Goal: Use online tool/utility: Utilize a website feature to perform a specific function

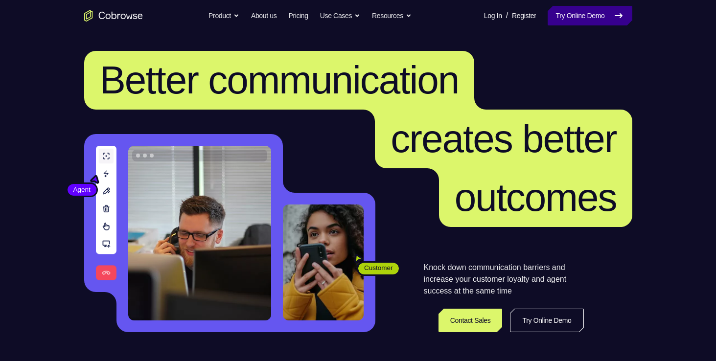
click at [580, 16] on link "Try Online Demo" at bounding box center [590, 16] width 84 height 20
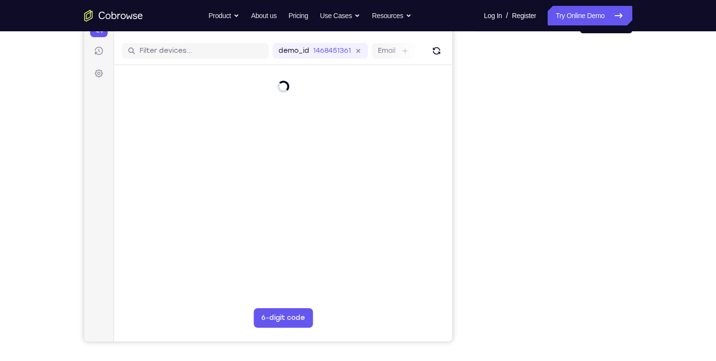
scroll to position [114, 0]
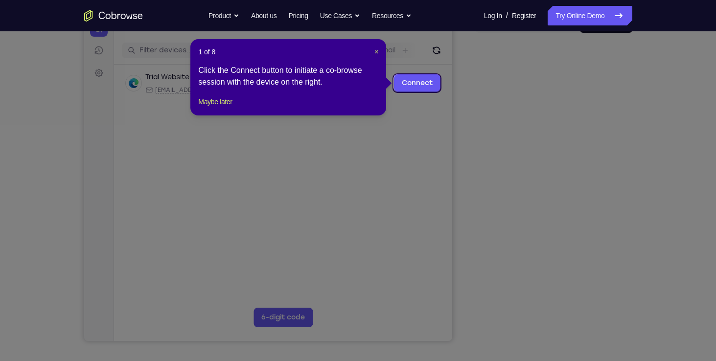
click at [378, 52] on div "1 of 8 × Click the Connect button to initiate a co-browse session with the devi…" at bounding box center [288, 77] width 196 height 76
click at [374, 53] on span "×" at bounding box center [376, 52] width 4 height 8
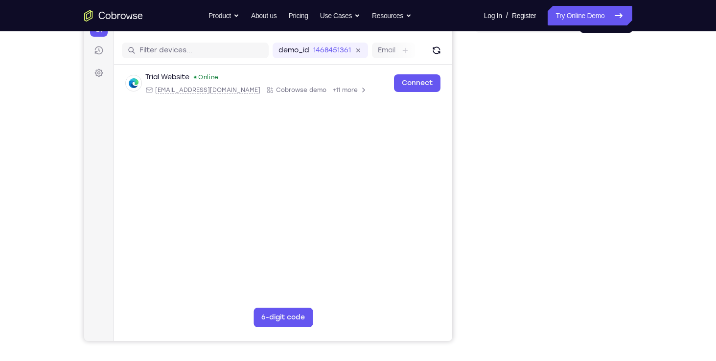
scroll to position [0, 0]
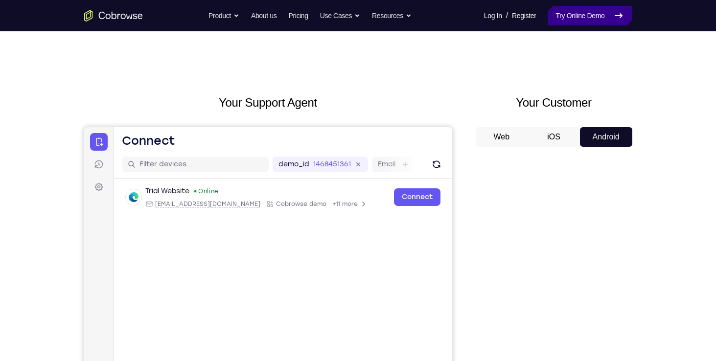
click at [562, 14] on link "Try Online Demo" at bounding box center [590, 16] width 84 height 20
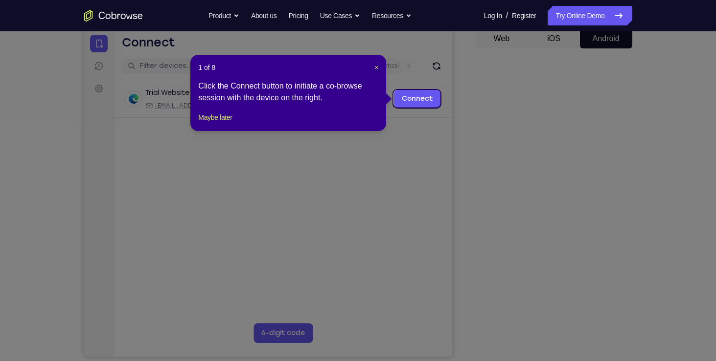
scroll to position [101, 0]
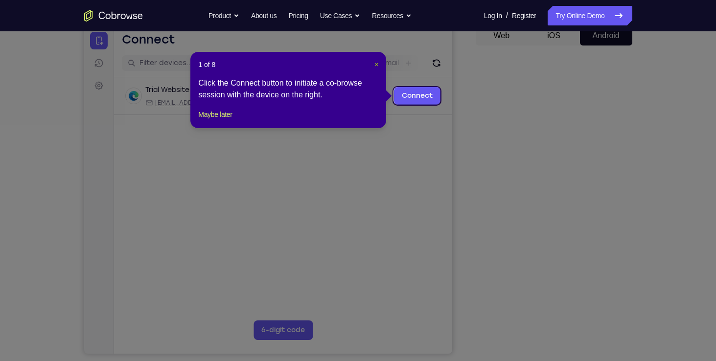
click at [376, 64] on span "×" at bounding box center [376, 65] width 4 height 8
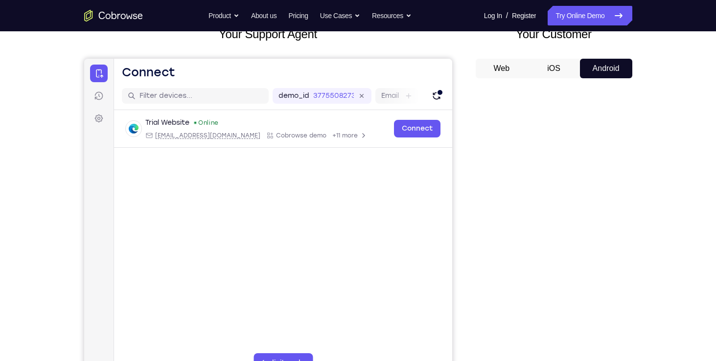
scroll to position [69, 0]
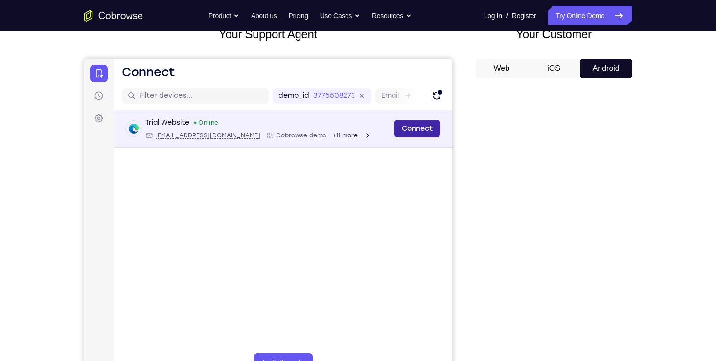
click at [421, 123] on link "Connect" at bounding box center [416, 129] width 46 height 18
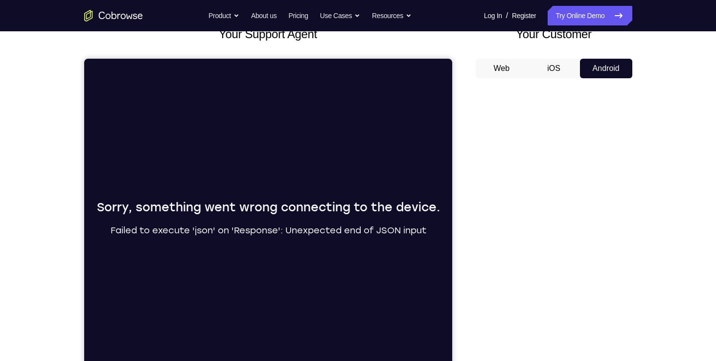
click at [599, 73] on button "Android" at bounding box center [606, 69] width 52 height 20
click at [580, 24] on link "Try Online Demo" at bounding box center [590, 16] width 84 height 20
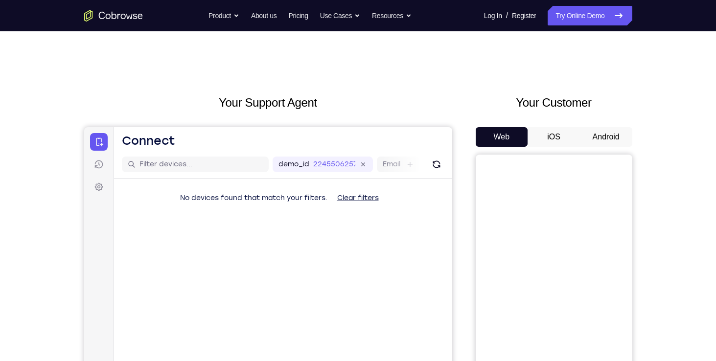
click at [591, 145] on button "Android" at bounding box center [606, 137] width 52 height 20
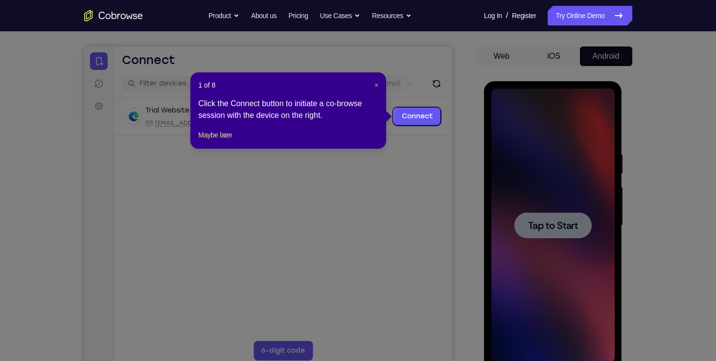
click at [375, 86] on span "×" at bounding box center [376, 85] width 4 height 8
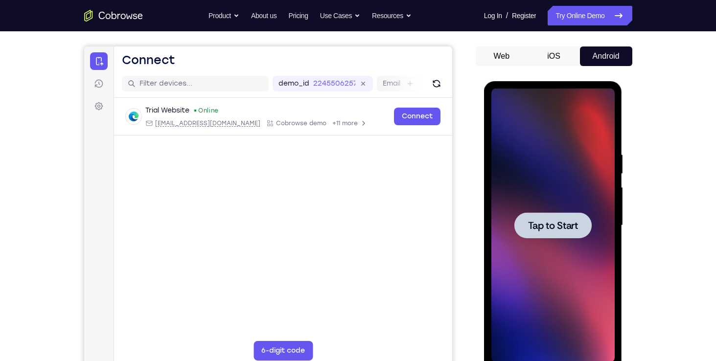
click at [572, 196] on div at bounding box center [552, 226] width 123 height 274
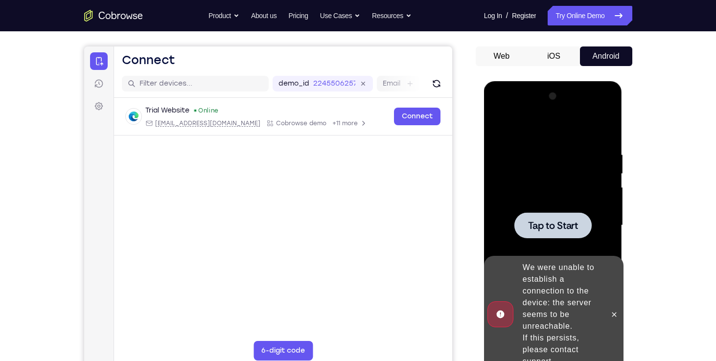
click at [545, 208] on div at bounding box center [552, 226] width 123 height 274
click at [538, 157] on div at bounding box center [552, 226] width 123 height 274
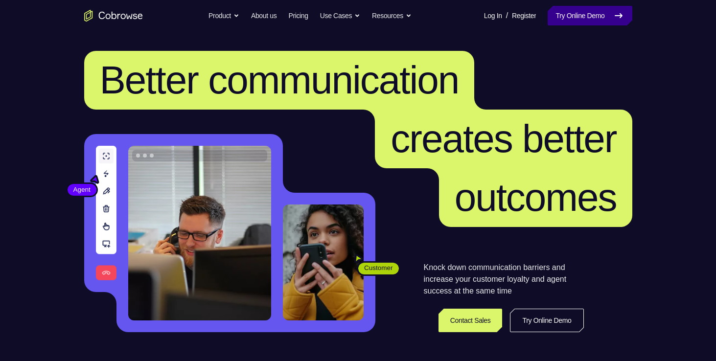
click at [597, 14] on link "Try Online Demo" at bounding box center [590, 16] width 84 height 20
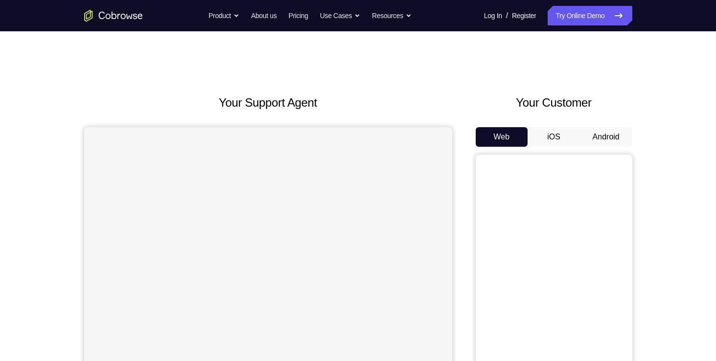
click at [614, 136] on button "Android" at bounding box center [606, 137] width 52 height 20
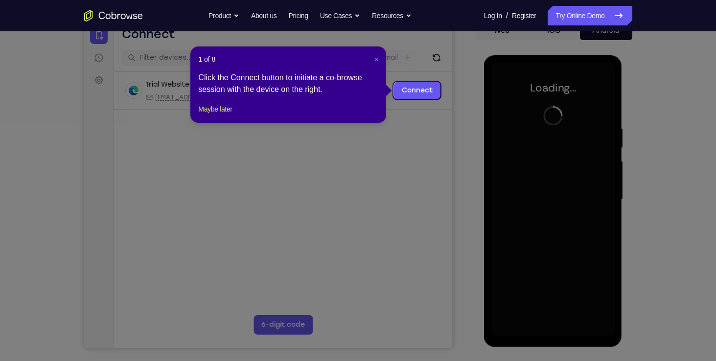
click at [375, 61] on span "×" at bounding box center [376, 59] width 4 height 8
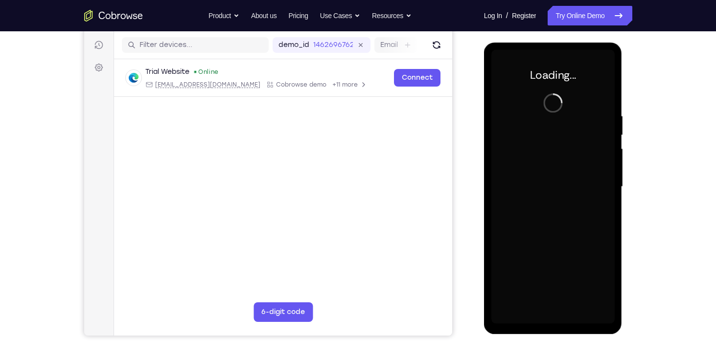
scroll to position [123, 0]
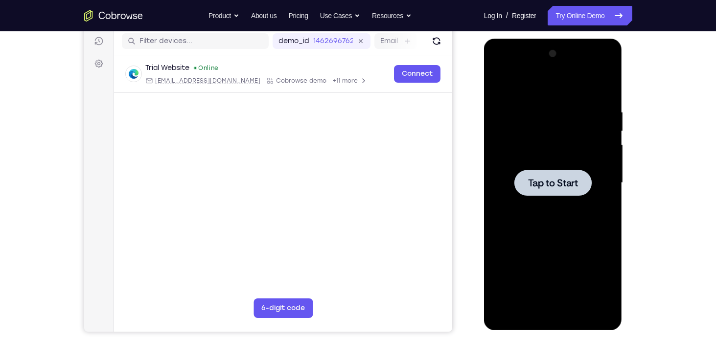
click at [510, 156] on div at bounding box center [552, 183] width 123 height 274
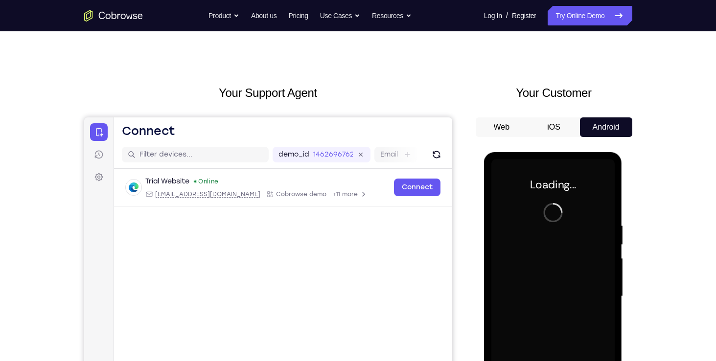
scroll to position [0, 0]
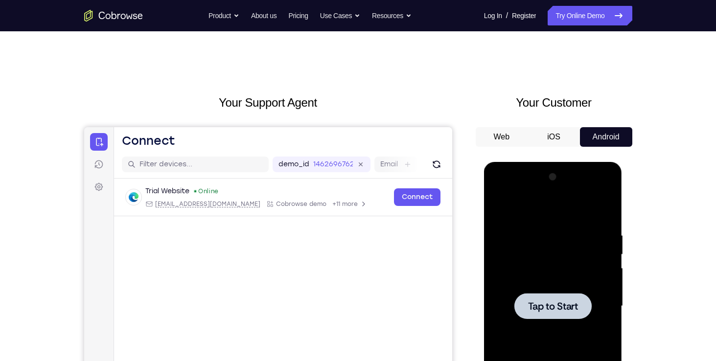
click at [108, 90] on div "Your Support Agent Your Customer Web iOS Android Next Steps We’d be happy to gi…" at bounding box center [358, 353] width 626 height 645
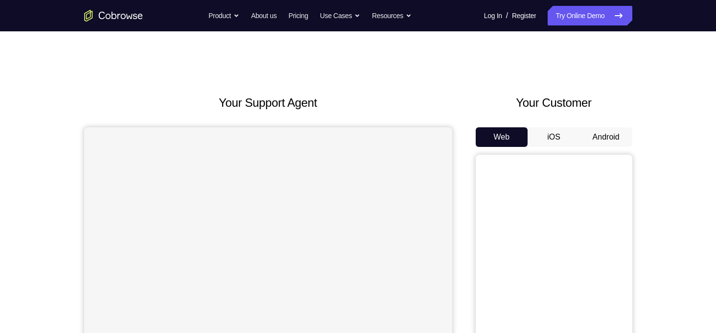
click at [602, 138] on button "Android" at bounding box center [606, 137] width 52 height 20
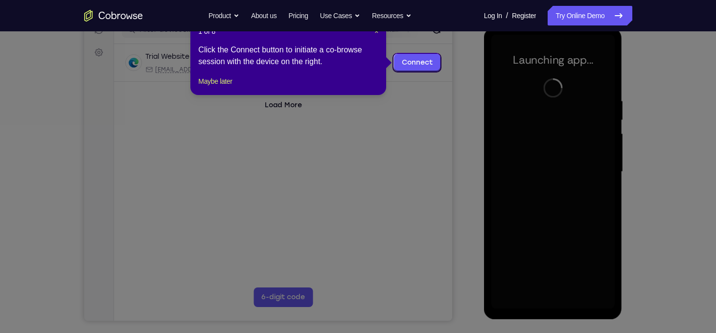
scroll to position [134, 0]
click at [375, 33] on span "×" at bounding box center [376, 32] width 4 height 8
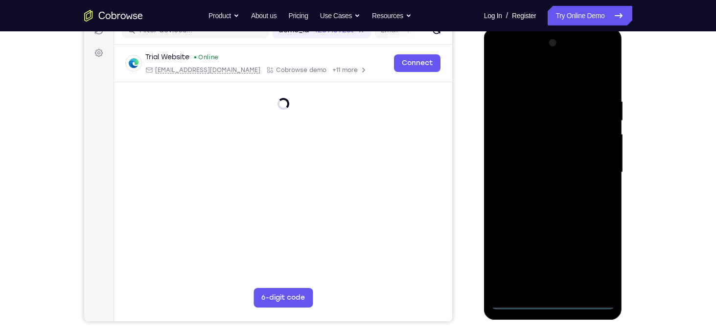
click at [559, 302] on div at bounding box center [552, 172] width 123 height 274
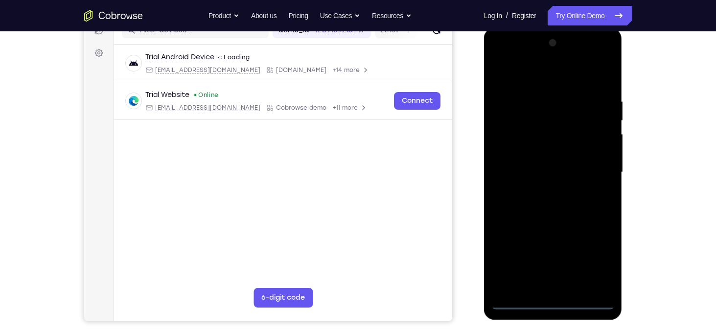
click at [553, 302] on div at bounding box center [552, 172] width 123 height 274
click at [601, 260] on div at bounding box center [552, 172] width 123 height 274
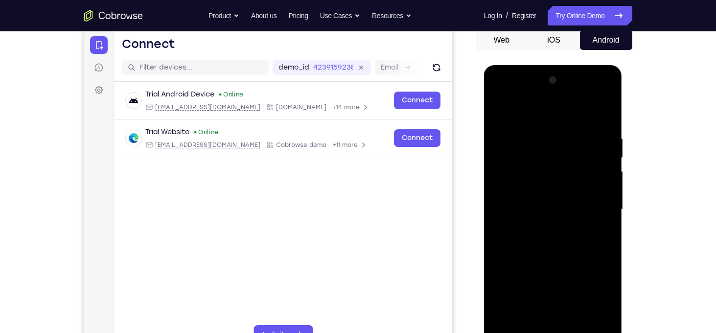
scroll to position [95, 0]
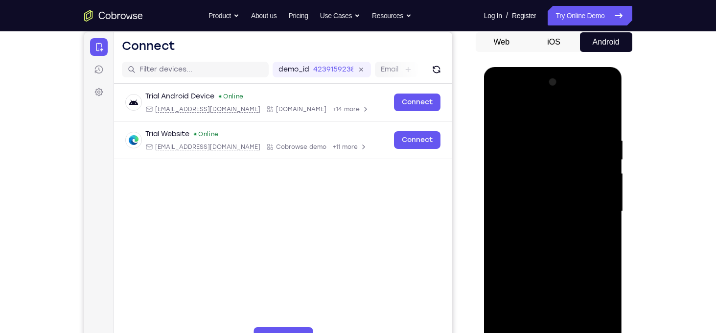
click at [523, 120] on div at bounding box center [552, 211] width 123 height 274
click at [598, 216] on div at bounding box center [552, 211] width 123 height 274
click at [543, 229] on div at bounding box center [552, 211] width 123 height 274
click at [541, 197] on div at bounding box center [552, 211] width 123 height 274
click at [533, 189] on div at bounding box center [552, 211] width 123 height 274
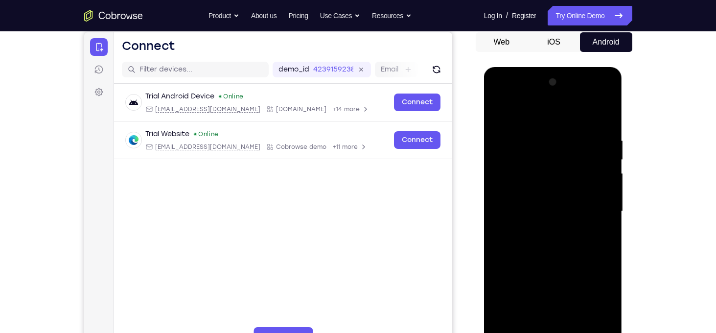
click at [541, 211] on div at bounding box center [552, 211] width 123 height 274
click at [541, 245] on div at bounding box center [552, 211] width 123 height 274
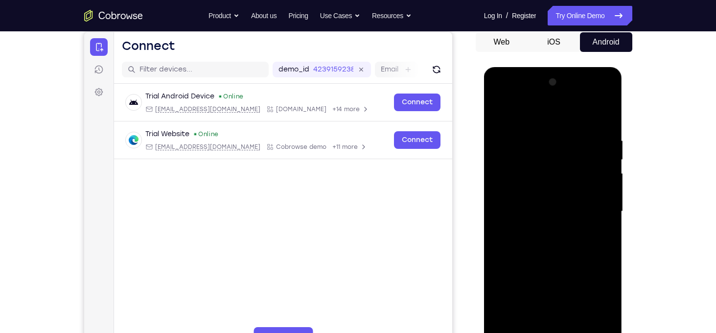
click at [599, 222] on div at bounding box center [552, 211] width 123 height 274
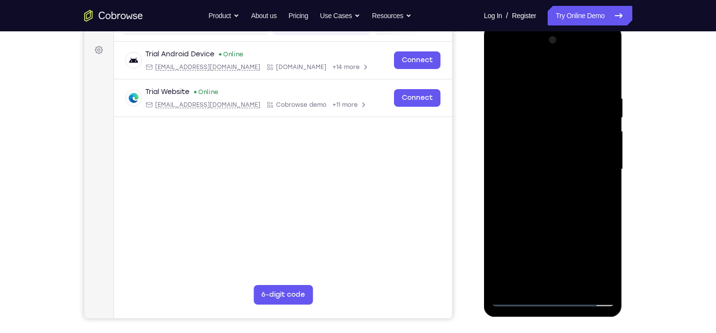
scroll to position [141, 0]
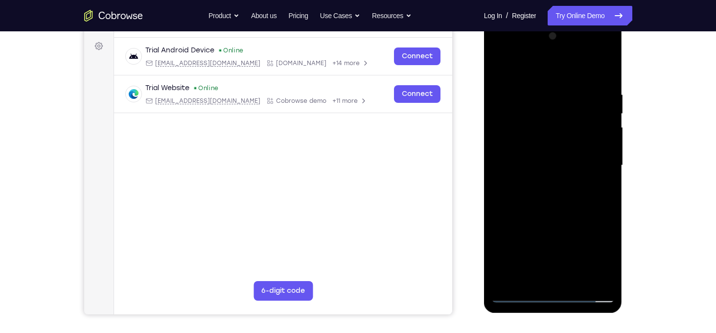
click at [561, 204] on div at bounding box center [552, 165] width 123 height 274
click at [574, 281] on div at bounding box center [552, 165] width 123 height 274
click at [566, 203] on div at bounding box center [552, 165] width 123 height 274
click at [595, 182] on div at bounding box center [552, 165] width 123 height 274
click at [544, 160] on div at bounding box center [552, 165] width 123 height 274
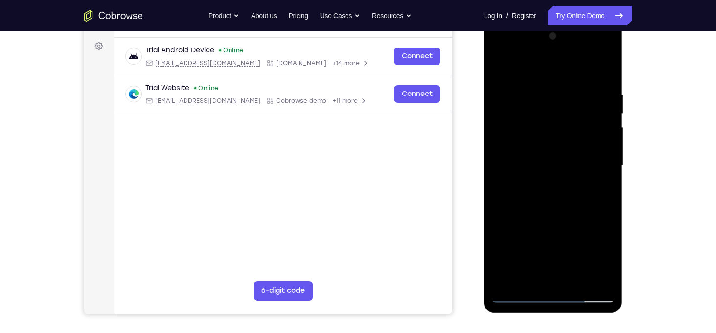
click at [598, 188] on div at bounding box center [552, 165] width 123 height 274
click at [499, 68] on div at bounding box center [552, 165] width 123 height 274
click at [532, 283] on div at bounding box center [552, 165] width 123 height 274
click at [529, 66] on div at bounding box center [552, 165] width 123 height 274
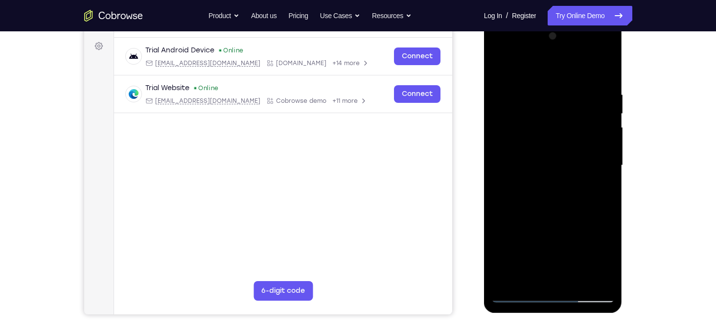
click at [531, 100] on div at bounding box center [552, 165] width 123 height 274
click at [568, 84] on div at bounding box center [552, 165] width 123 height 274
click at [554, 188] on div at bounding box center [552, 165] width 123 height 274
click at [600, 189] on div at bounding box center [552, 165] width 123 height 274
click at [500, 70] on div at bounding box center [552, 165] width 123 height 274
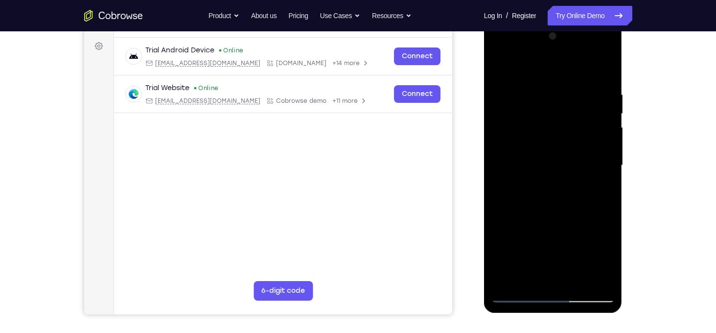
drag, startPoint x: 557, startPoint y: 194, endPoint x: 566, endPoint y: 99, distance: 95.4
click at [566, 99] on div at bounding box center [552, 165] width 123 height 274
drag, startPoint x: 564, startPoint y: 246, endPoint x: 553, endPoint y: 209, distance: 39.0
click at [553, 209] on div at bounding box center [552, 165] width 123 height 274
click at [547, 206] on div at bounding box center [552, 165] width 123 height 274
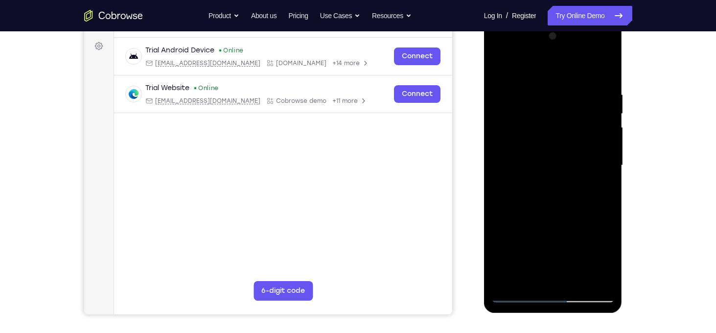
click at [499, 71] on div at bounding box center [552, 165] width 123 height 274
drag, startPoint x: 536, startPoint y: 265, endPoint x: 540, endPoint y: 219, distance: 46.2
click at [540, 219] on div at bounding box center [552, 165] width 123 height 274
click at [543, 206] on div at bounding box center [552, 165] width 123 height 274
click at [502, 67] on div at bounding box center [552, 165] width 123 height 274
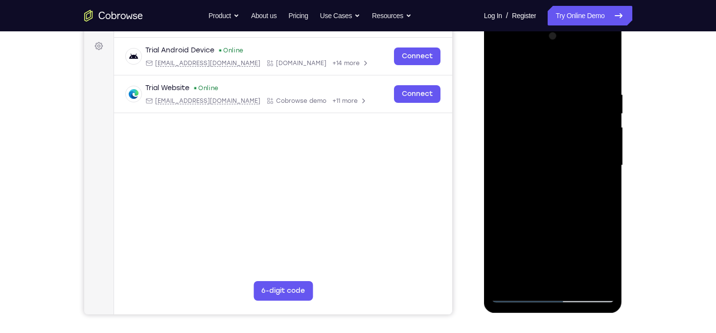
drag, startPoint x: 547, startPoint y: 248, endPoint x: 553, endPoint y: 157, distance: 91.7
click at [553, 157] on div at bounding box center [552, 165] width 123 height 274
drag, startPoint x: 556, startPoint y: 256, endPoint x: 565, endPoint y: 172, distance: 84.1
click at [565, 172] on div at bounding box center [552, 165] width 123 height 274
drag, startPoint x: 562, startPoint y: 273, endPoint x: 563, endPoint y: 193, distance: 79.8
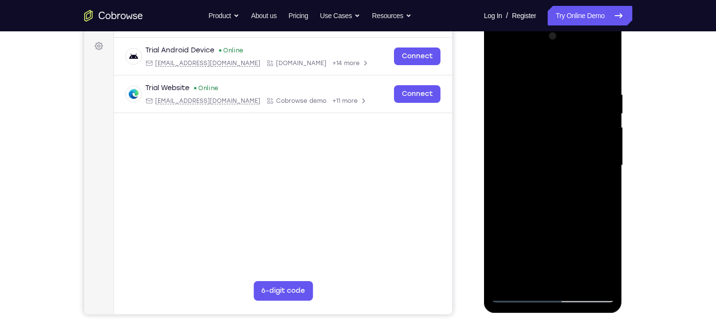
click at [563, 193] on div at bounding box center [552, 165] width 123 height 274
drag, startPoint x: 533, startPoint y: 227, endPoint x: 545, endPoint y: 150, distance: 77.2
click at [545, 150] on div at bounding box center [552, 165] width 123 height 274
drag, startPoint x: 541, startPoint y: 230, endPoint x: 552, endPoint y: 174, distance: 56.8
click at [552, 174] on div at bounding box center [552, 165] width 123 height 274
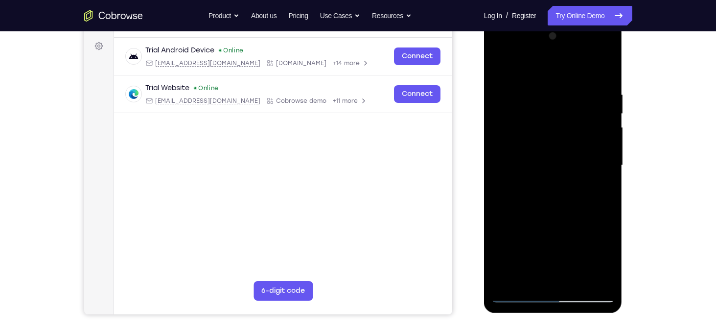
drag, startPoint x: 540, startPoint y: 270, endPoint x: 549, endPoint y: 199, distance: 71.5
click at [549, 199] on div at bounding box center [552, 165] width 123 height 274
click at [539, 182] on div at bounding box center [552, 165] width 123 height 274
click at [529, 70] on div at bounding box center [552, 165] width 123 height 274
click at [580, 279] on div at bounding box center [552, 165] width 123 height 274
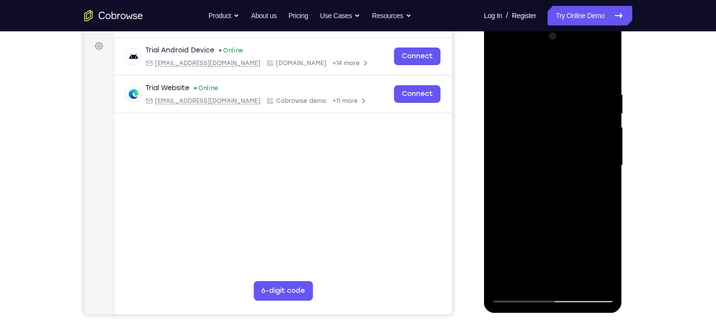
click at [501, 69] on div at bounding box center [552, 165] width 123 height 274
click at [507, 282] on div at bounding box center [552, 165] width 123 height 274
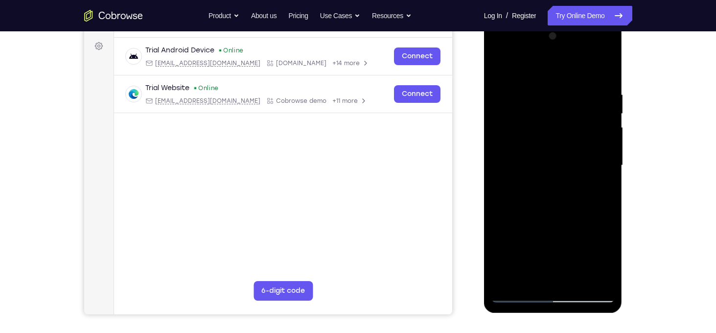
click at [507, 282] on div at bounding box center [552, 165] width 123 height 274
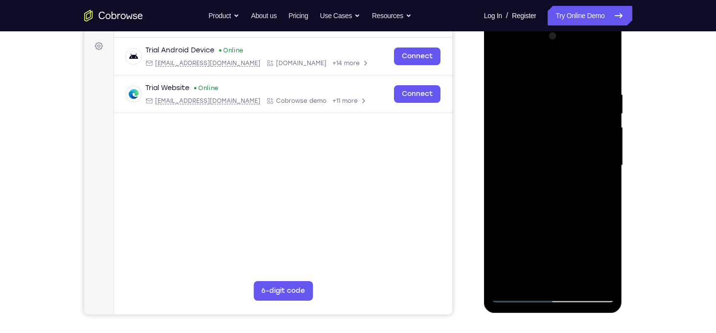
click at [576, 281] on div at bounding box center [552, 165] width 123 height 274
click at [584, 78] on div at bounding box center [552, 165] width 123 height 274
click at [500, 69] on div at bounding box center [552, 165] width 123 height 274
click at [550, 181] on div at bounding box center [552, 165] width 123 height 274
click at [501, 70] on div at bounding box center [552, 165] width 123 height 274
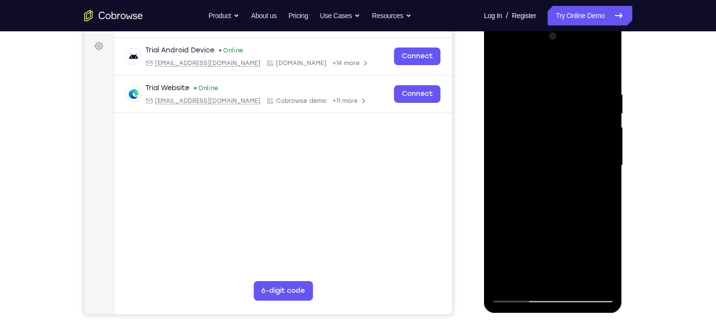
drag, startPoint x: 530, startPoint y: 215, endPoint x: 540, endPoint y: 134, distance: 81.9
click at [540, 134] on div at bounding box center [552, 165] width 123 height 274
click at [501, 68] on div at bounding box center [552, 165] width 123 height 274
click at [579, 280] on div at bounding box center [552, 165] width 123 height 274
click at [498, 68] on div at bounding box center [552, 165] width 123 height 274
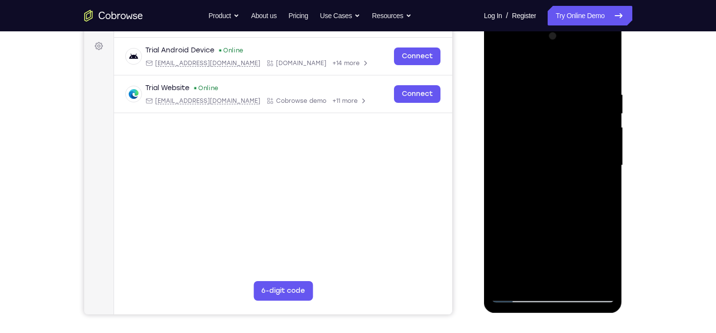
click at [500, 68] on div at bounding box center [552, 165] width 123 height 274
click at [577, 277] on div at bounding box center [552, 165] width 123 height 274
click at [504, 66] on div at bounding box center [552, 165] width 123 height 274
click at [510, 284] on div at bounding box center [552, 165] width 123 height 274
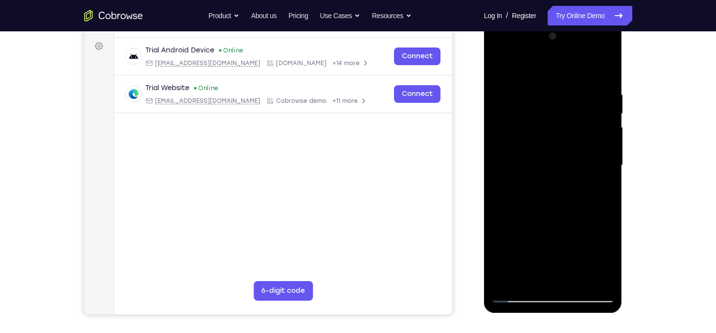
click at [510, 284] on div at bounding box center [552, 165] width 123 height 274
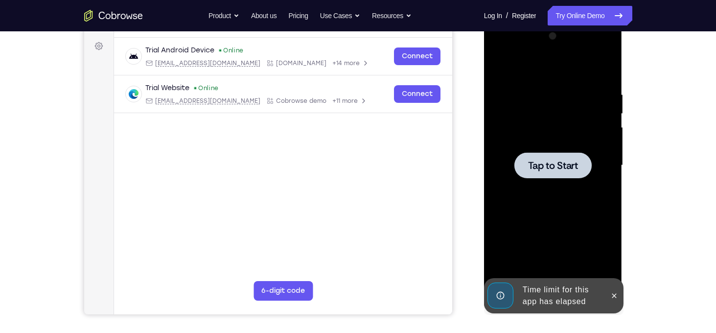
click at [517, 144] on div at bounding box center [552, 165] width 123 height 274
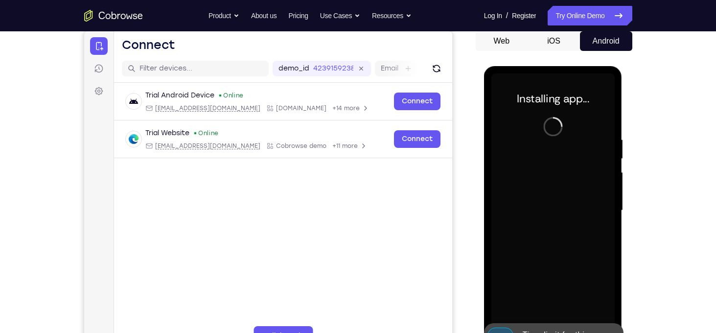
scroll to position [135, 0]
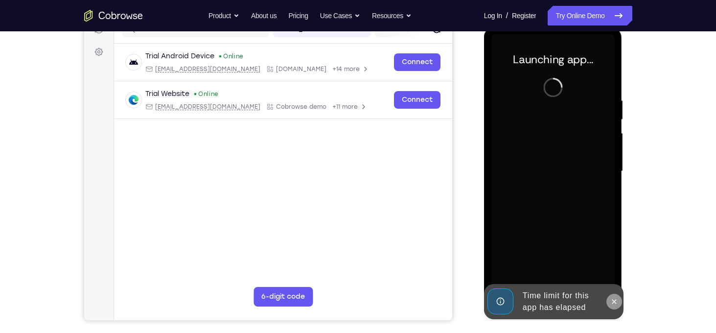
click at [613, 298] on icon at bounding box center [614, 302] width 8 height 8
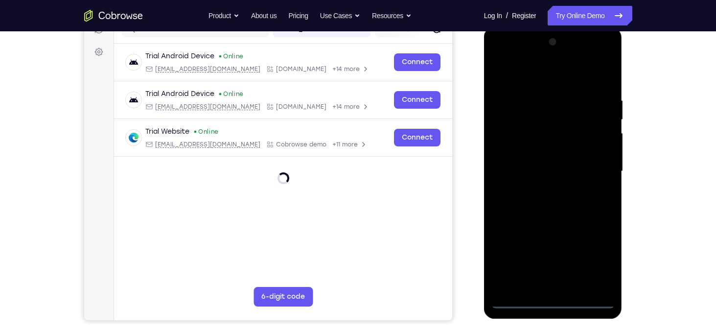
click at [555, 303] on div at bounding box center [552, 171] width 123 height 274
click at [597, 253] on div at bounding box center [552, 171] width 123 height 274
click at [535, 76] on div at bounding box center [552, 171] width 123 height 274
click at [597, 165] on div at bounding box center [552, 171] width 123 height 274
click at [539, 189] on div at bounding box center [552, 171] width 123 height 274
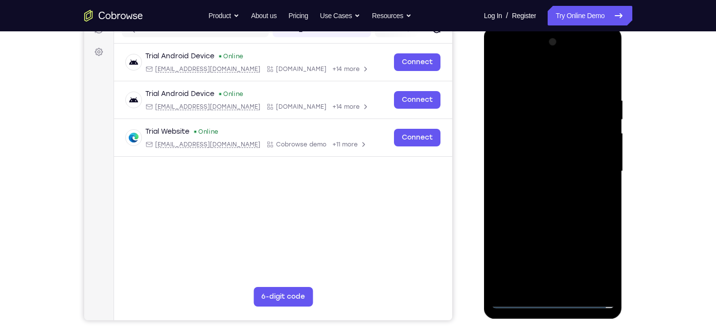
click at [541, 150] on div at bounding box center [552, 171] width 123 height 274
click at [536, 163] on div at bounding box center [552, 171] width 123 height 274
click at [556, 189] on div at bounding box center [552, 171] width 123 height 274
click at [548, 152] on div at bounding box center [552, 171] width 123 height 274
click at [579, 288] on div at bounding box center [552, 171] width 123 height 274
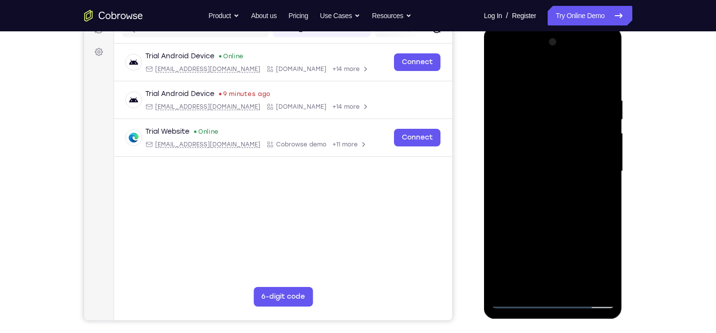
click at [555, 205] on div at bounding box center [552, 171] width 123 height 274
click at [596, 190] on div at bounding box center [552, 171] width 123 height 274
drag, startPoint x: 537, startPoint y: 284, endPoint x: 539, endPoint y: 142, distance: 141.4
click at [539, 142] on div at bounding box center [552, 171] width 123 height 274
drag, startPoint x: 537, startPoint y: 254, endPoint x: 541, endPoint y: 137, distance: 118.0
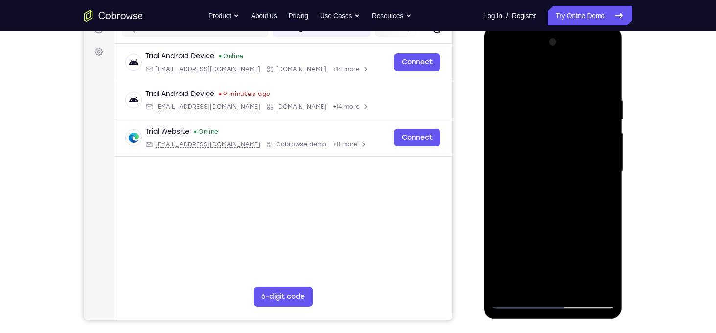
click at [541, 137] on div at bounding box center [552, 171] width 123 height 274
drag, startPoint x: 528, startPoint y: 262, endPoint x: 549, endPoint y: 153, distance: 111.1
click at [549, 153] on div at bounding box center [552, 171] width 123 height 274
drag, startPoint x: 537, startPoint y: 258, endPoint x: 540, endPoint y: 176, distance: 82.3
click at [540, 176] on div at bounding box center [552, 171] width 123 height 274
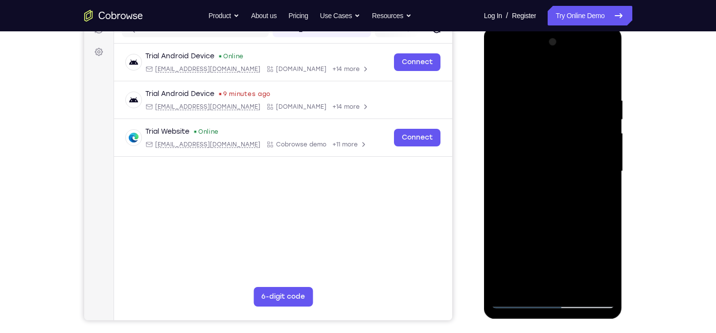
drag, startPoint x: 537, startPoint y: 258, endPoint x: 545, endPoint y: 159, distance: 99.7
click at [545, 159] on div at bounding box center [552, 171] width 123 height 274
drag, startPoint x: 541, startPoint y: 268, endPoint x: 545, endPoint y: 208, distance: 59.8
click at [545, 208] on div at bounding box center [552, 171] width 123 height 274
drag, startPoint x: 539, startPoint y: 262, endPoint x: 556, endPoint y: 173, distance: 91.2
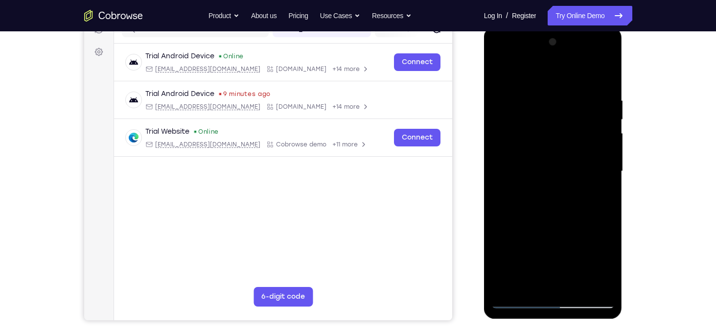
click at [556, 173] on div at bounding box center [552, 171] width 123 height 274
drag, startPoint x: 547, startPoint y: 235, endPoint x: 554, endPoint y: 197, distance: 38.9
click at [554, 197] on div at bounding box center [552, 171] width 123 height 274
drag, startPoint x: 533, startPoint y: 284, endPoint x: 544, endPoint y: 218, distance: 66.5
click at [544, 218] on div at bounding box center [552, 171] width 123 height 274
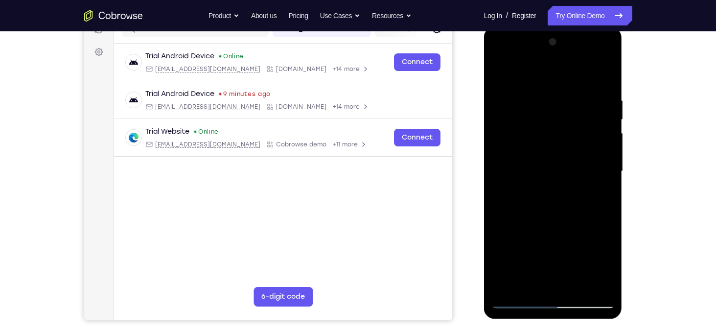
drag, startPoint x: 535, startPoint y: 254, endPoint x: 549, endPoint y: 164, distance: 91.5
click at [549, 164] on div at bounding box center [552, 171] width 123 height 274
drag, startPoint x: 539, startPoint y: 248, endPoint x: 559, endPoint y: 137, distance: 113.3
click at [559, 137] on div at bounding box center [552, 171] width 123 height 274
drag, startPoint x: 533, startPoint y: 246, endPoint x: 542, endPoint y: 149, distance: 97.3
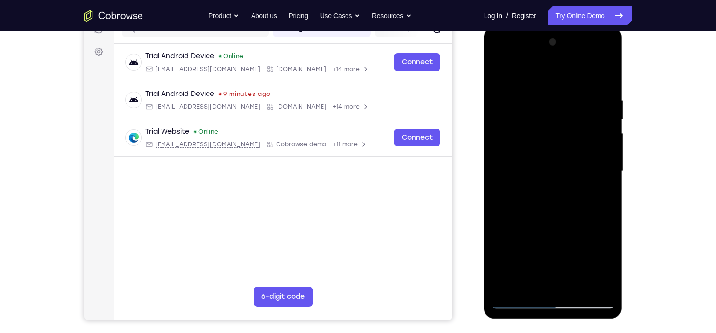
click at [542, 149] on div at bounding box center [552, 171] width 123 height 274
drag, startPoint x: 533, startPoint y: 275, endPoint x: 540, endPoint y: 238, distance: 36.8
click at [540, 238] on div at bounding box center [552, 171] width 123 height 274
click at [530, 199] on div at bounding box center [552, 171] width 123 height 274
click at [532, 75] on div at bounding box center [552, 171] width 123 height 274
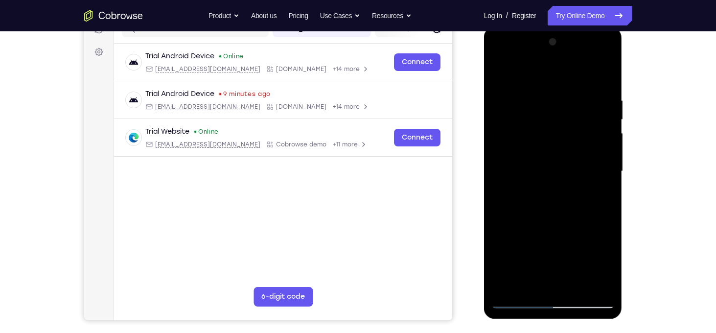
drag, startPoint x: 532, startPoint y: 75, endPoint x: 519, endPoint y: 194, distance: 120.1
click at [519, 194] on div at bounding box center [552, 171] width 123 height 274
click at [574, 291] on div at bounding box center [552, 171] width 123 height 274
drag, startPoint x: 561, startPoint y: 247, endPoint x: 559, endPoint y: 110, distance: 137.5
click at [559, 110] on div at bounding box center [552, 171] width 123 height 274
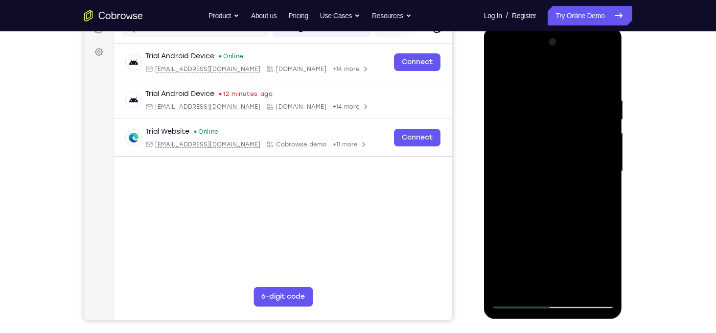
drag, startPoint x: 532, startPoint y: 256, endPoint x: 544, endPoint y: 135, distance: 121.9
click at [544, 135] on div at bounding box center [552, 171] width 123 height 274
drag, startPoint x: 528, startPoint y: 274, endPoint x: 533, endPoint y: 167, distance: 106.8
click at [533, 167] on div at bounding box center [552, 171] width 123 height 274
drag, startPoint x: 536, startPoint y: 257, endPoint x: 543, endPoint y: 158, distance: 99.1
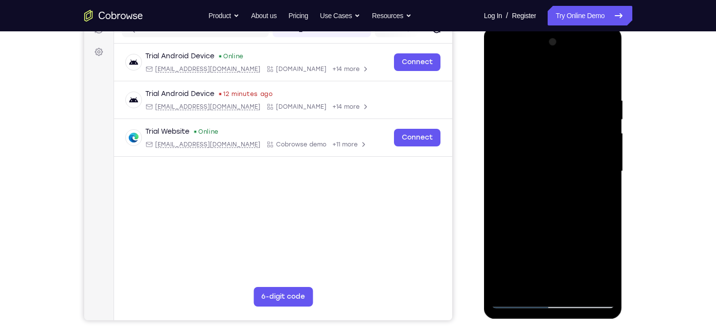
click at [543, 158] on div at bounding box center [552, 171] width 123 height 274
drag, startPoint x: 530, startPoint y: 250, endPoint x: 550, endPoint y: 161, distance: 91.3
click at [550, 161] on div at bounding box center [552, 171] width 123 height 274
drag, startPoint x: 524, startPoint y: 288, endPoint x: 547, endPoint y: 198, distance: 92.9
click at [547, 198] on div at bounding box center [552, 171] width 123 height 274
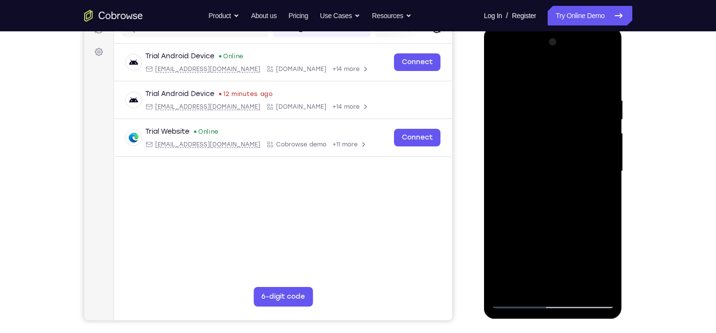
drag, startPoint x: 536, startPoint y: 257, endPoint x: 552, endPoint y: 177, distance: 81.7
click at [552, 177] on div at bounding box center [552, 171] width 123 height 274
drag, startPoint x: 528, startPoint y: 262, endPoint x: 551, endPoint y: 155, distance: 109.1
click at [551, 155] on div at bounding box center [552, 171] width 123 height 274
drag, startPoint x: 532, startPoint y: 270, endPoint x: 541, endPoint y: 163, distance: 107.6
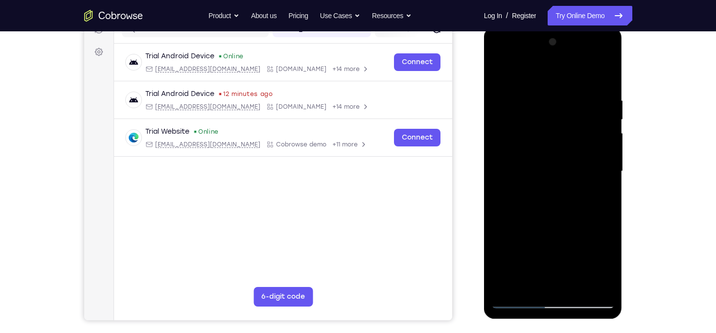
click at [541, 163] on div at bounding box center [552, 171] width 123 height 274
drag, startPoint x: 532, startPoint y: 268, endPoint x: 540, endPoint y: 170, distance: 98.1
click at [540, 170] on div at bounding box center [552, 171] width 123 height 274
drag, startPoint x: 544, startPoint y: 256, endPoint x: 554, endPoint y: 152, distance: 104.7
click at [554, 152] on div at bounding box center [552, 171] width 123 height 274
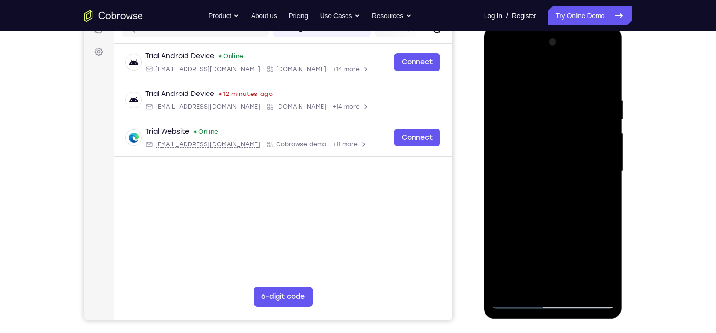
drag, startPoint x: 533, startPoint y: 241, endPoint x: 535, endPoint y: 185, distance: 55.8
click at [535, 185] on div at bounding box center [552, 171] width 123 height 274
click at [530, 206] on div at bounding box center [552, 171] width 123 height 274
click at [530, 72] on div at bounding box center [552, 171] width 123 height 274
click at [499, 75] on div at bounding box center [552, 171] width 123 height 274
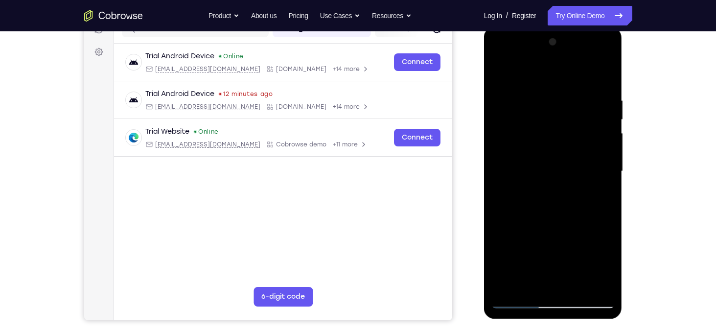
click at [577, 279] on div at bounding box center [552, 171] width 123 height 274
click at [574, 291] on div at bounding box center [552, 171] width 123 height 274
drag, startPoint x: 543, startPoint y: 235, endPoint x: 555, endPoint y: 164, distance: 72.5
click at [555, 164] on div at bounding box center [552, 171] width 123 height 274
drag, startPoint x: 540, startPoint y: 256, endPoint x: 550, endPoint y: 181, distance: 76.0
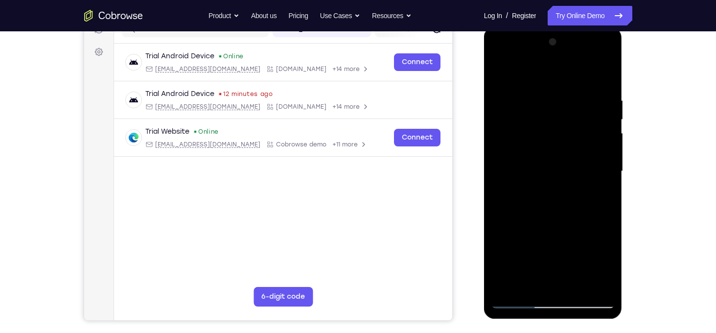
click at [550, 181] on div at bounding box center [552, 171] width 123 height 274
click at [502, 72] on div at bounding box center [552, 171] width 123 height 274
click at [576, 283] on div at bounding box center [552, 171] width 123 height 274
click at [503, 74] on div at bounding box center [552, 171] width 123 height 274
click at [598, 286] on div at bounding box center [552, 171] width 123 height 274
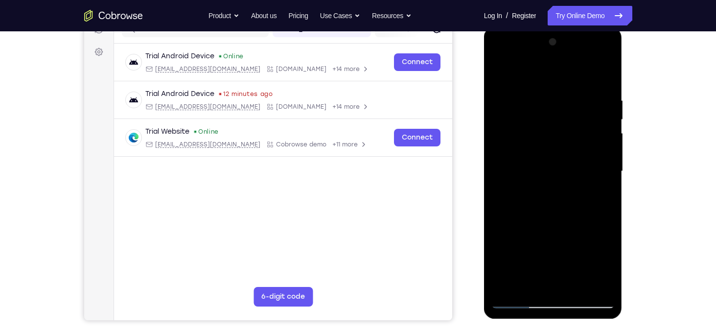
click at [510, 288] on div at bounding box center [552, 171] width 123 height 274
click at [605, 70] on div at bounding box center [552, 171] width 123 height 274
drag, startPoint x: 545, startPoint y: 207, endPoint x: 547, endPoint y: 109, distance: 97.9
click at [547, 109] on div at bounding box center [552, 171] width 123 height 274
drag, startPoint x: 544, startPoint y: 184, endPoint x: 549, endPoint y: 137, distance: 47.3
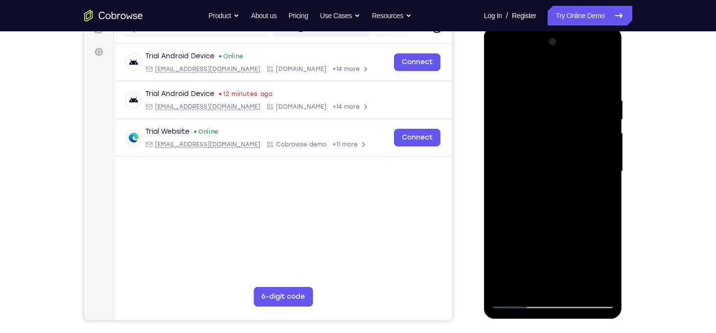
click at [549, 137] on div at bounding box center [552, 171] width 123 height 274
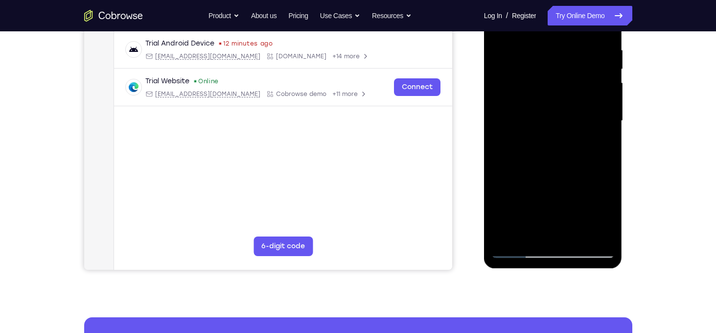
scroll to position [186, 0]
drag, startPoint x: 563, startPoint y: 195, endPoint x: 557, endPoint y: 138, distance: 57.5
click at [557, 138] on div at bounding box center [552, 120] width 123 height 274
drag, startPoint x: 558, startPoint y: 191, endPoint x: 564, endPoint y: 125, distance: 66.4
click at [564, 125] on div at bounding box center [552, 120] width 123 height 274
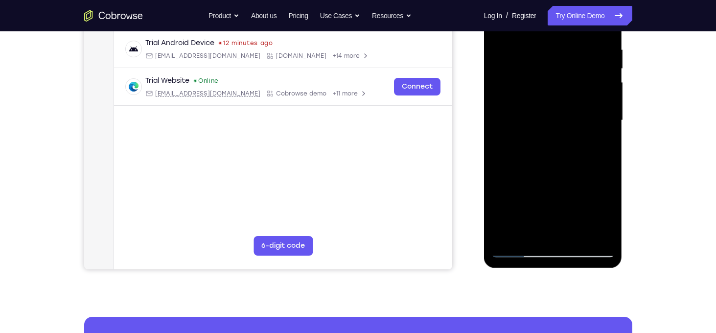
click at [499, 117] on div at bounding box center [552, 120] width 123 height 274
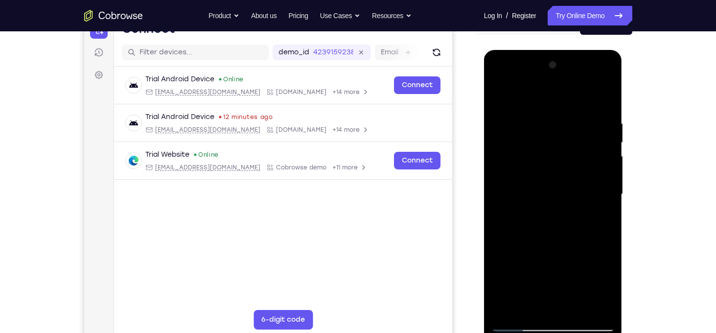
scroll to position [84, 0]
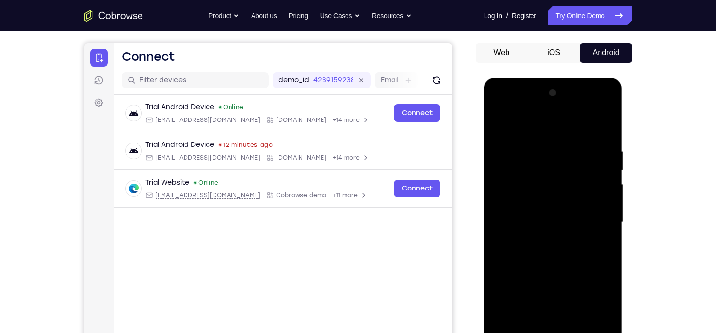
drag, startPoint x: 533, startPoint y: 143, endPoint x: 532, endPoint y: 211, distance: 68.0
click at [532, 211] on div at bounding box center [552, 222] width 123 height 274
click at [498, 125] on div at bounding box center [552, 222] width 123 height 274
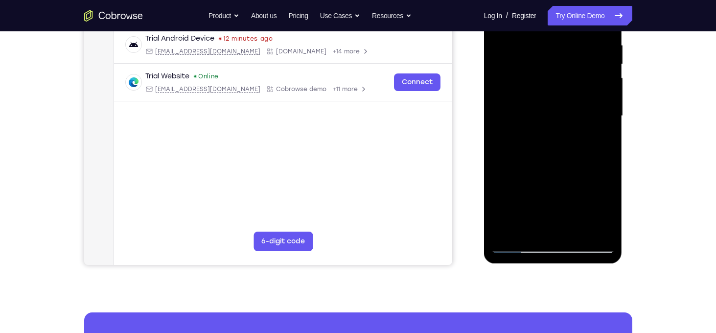
scroll to position [203, 0]
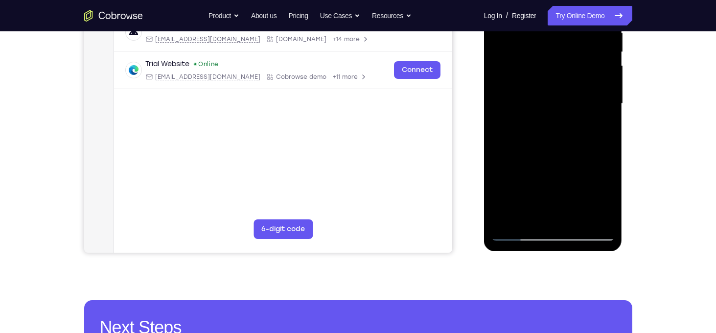
drag, startPoint x: 532, startPoint y: 179, endPoint x: 538, endPoint y: 108, distance: 71.7
click at [538, 108] on div at bounding box center [552, 104] width 123 height 274
drag, startPoint x: 549, startPoint y: 176, endPoint x: 554, endPoint y: 102, distance: 74.1
click at [554, 102] on div at bounding box center [552, 104] width 123 height 274
drag, startPoint x: 550, startPoint y: 177, endPoint x: 554, endPoint y: 102, distance: 75.0
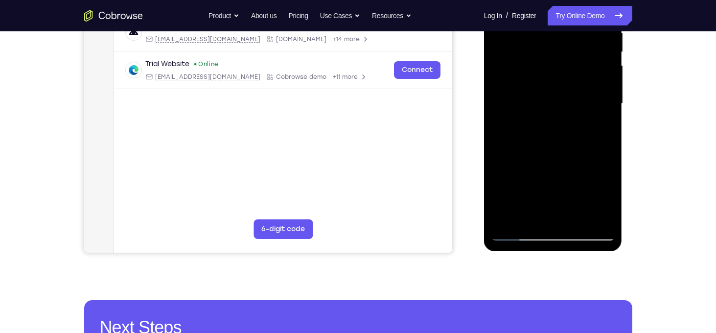
click at [554, 102] on div at bounding box center [552, 104] width 123 height 274
drag, startPoint x: 556, startPoint y: 195, endPoint x: 562, endPoint y: 104, distance: 91.2
click at [562, 104] on div at bounding box center [552, 104] width 123 height 274
drag, startPoint x: 557, startPoint y: 173, endPoint x: 567, endPoint y: 108, distance: 65.7
click at [567, 108] on div at bounding box center [552, 104] width 123 height 274
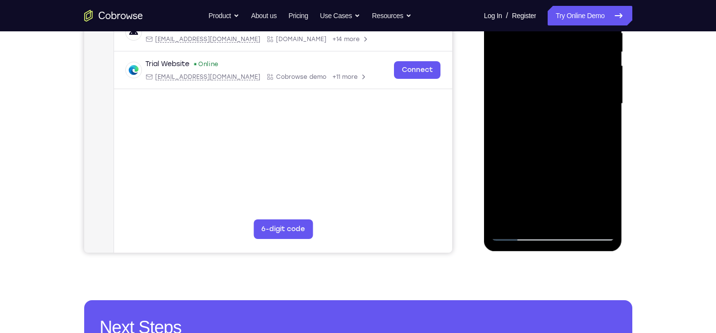
drag, startPoint x: 560, startPoint y: 169, endPoint x: 563, endPoint y: 113, distance: 55.9
click at [563, 113] on div at bounding box center [552, 104] width 123 height 274
drag, startPoint x: 556, startPoint y: 175, endPoint x: 567, endPoint y: 108, distance: 67.9
click at [567, 108] on div at bounding box center [552, 104] width 123 height 274
drag, startPoint x: 557, startPoint y: 191, endPoint x: 568, endPoint y: 118, distance: 73.6
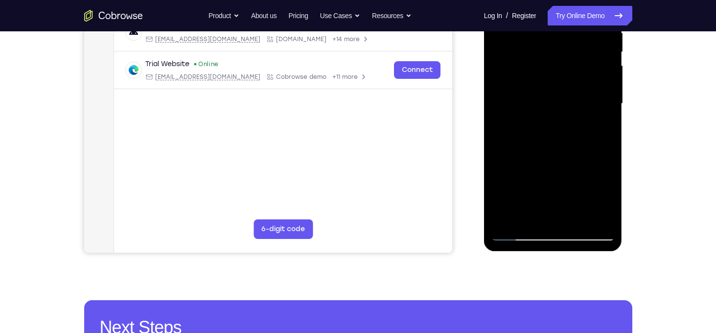
click at [568, 118] on div at bounding box center [552, 104] width 123 height 274
drag, startPoint x: 568, startPoint y: 118, endPoint x: 560, endPoint y: 212, distance: 93.8
click at [560, 212] on div at bounding box center [552, 104] width 123 height 274
drag, startPoint x: 565, startPoint y: 134, endPoint x: 559, endPoint y: 202, distance: 68.8
click at [559, 202] on div at bounding box center [552, 104] width 123 height 274
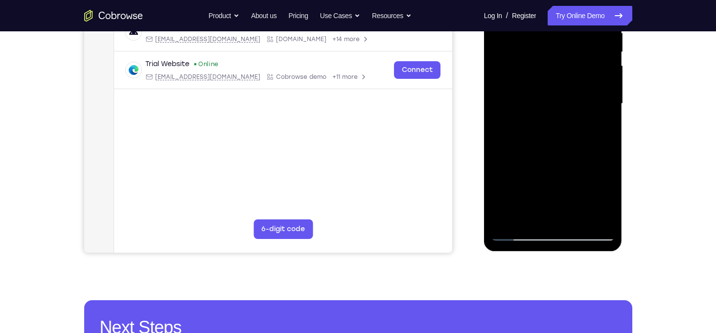
click at [501, 153] on div at bounding box center [552, 104] width 123 height 274
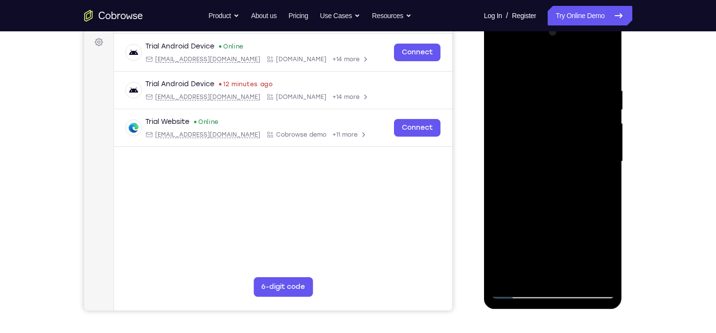
scroll to position [144, 0]
drag, startPoint x: 533, startPoint y: 127, endPoint x: 532, endPoint y: 170, distance: 43.6
click at [532, 170] on div at bounding box center [552, 162] width 123 height 274
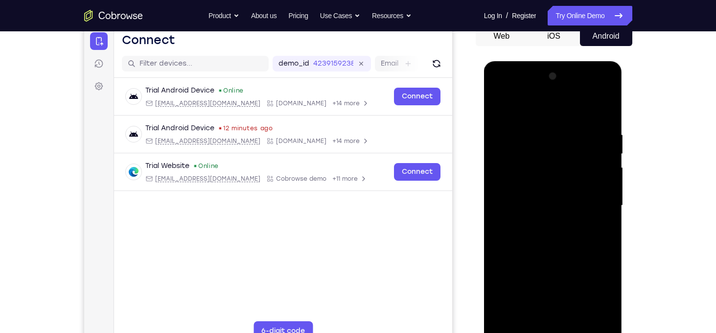
scroll to position [98, 0]
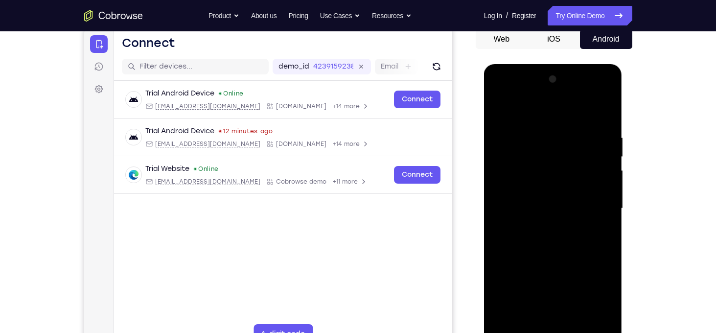
click at [505, 193] on div at bounding box center [552, 208] width 123 height 274
click at [587, 171] on div at bounding box center [552, 208] width 123 height 274
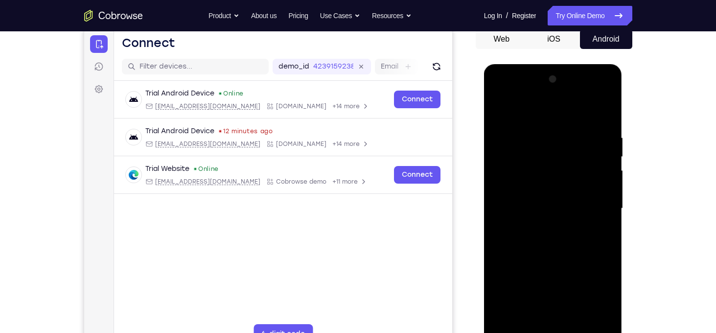
click at [587, 171] on div at bounding box center [552, 208] width 123 height 274
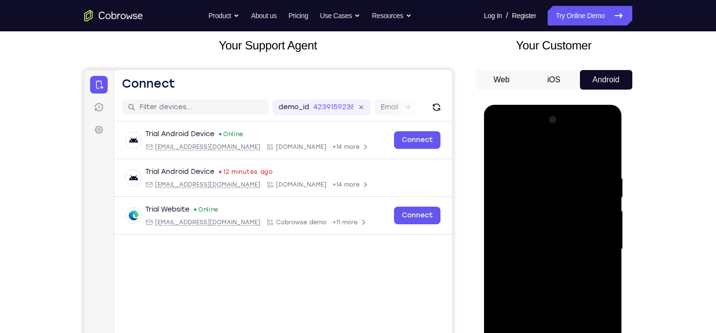
click at [591, 148] on div at bounding box center [552, 249] width 123 height 274
click at [590, 204] on div at bounding box center [552, 249] width 123 height 274
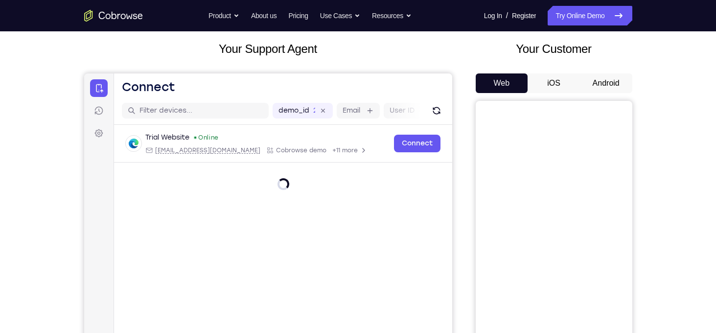
scroll to position [57, 0]
